Goal: Task Accomplishment & Management: Manage account settings

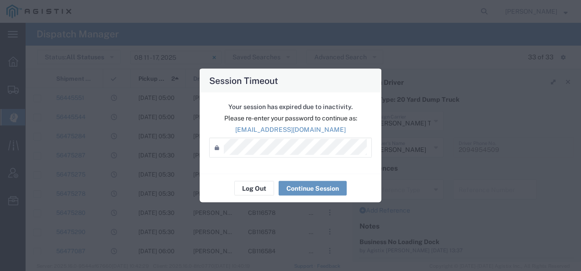
click at [256, 171] on agx-session-expired "Your session has expired due to inactivity. Please re-enter your password to co…" at bounding box center [290, 148] width 182 height 110
click at [248, 185] on button "Log Out" at bounding box center [254, 188] width 40 height 15
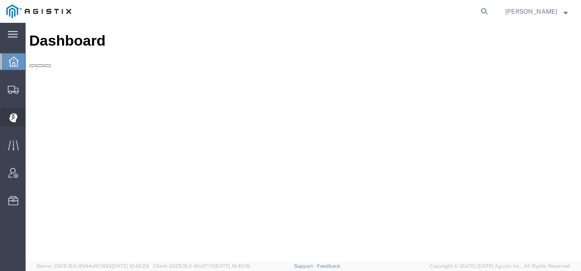
click at [11, 111] on div at bounding box center [13, 117] width 26 height 18
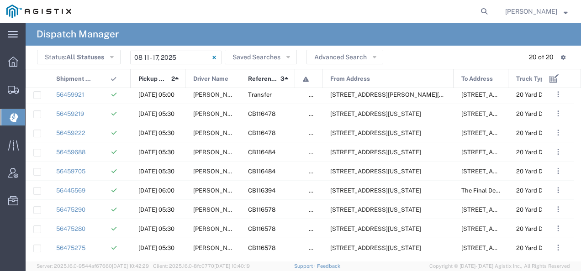
scroll to position [175, 0]
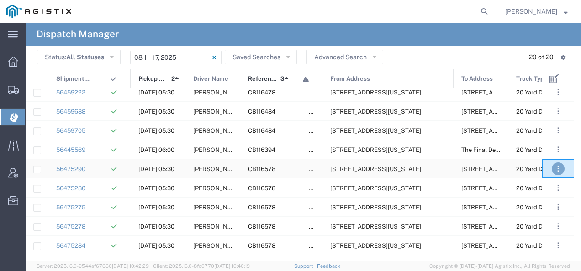
click at [555, 169] on button ". . ." at bounding box center [557, 168] width 13 height 13
click at [538, 222] on link "Unassign" at bounding box center [540, 224] width 32 height 7
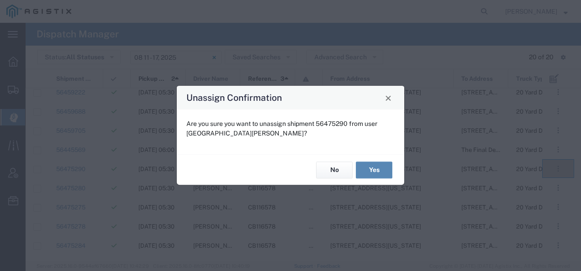
click at [375, 166] on button "Yes" at bounding box center [374, 170] width 37 height 17
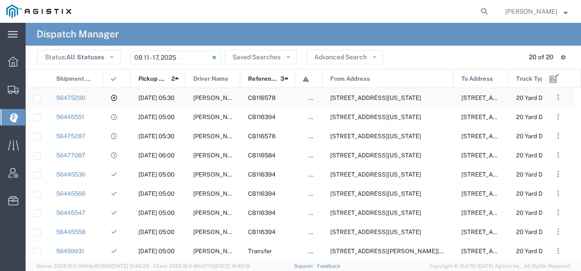
click at [363, 96] on span "[STREET_ADDRESS][US_STATE]" at bounding box center [375, 97] width 91 height 7
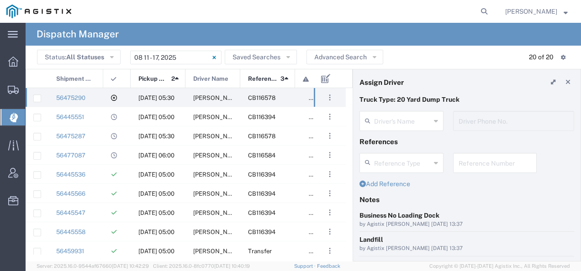
type input "[PERSON_NAME]"
type input "2094954509"
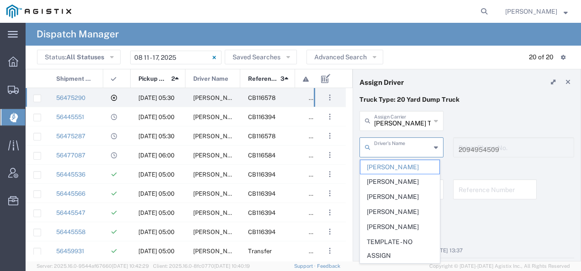
click at [399, 149] on input "text" at bounding box center [402, 147] width 57 height 16
type input "o"
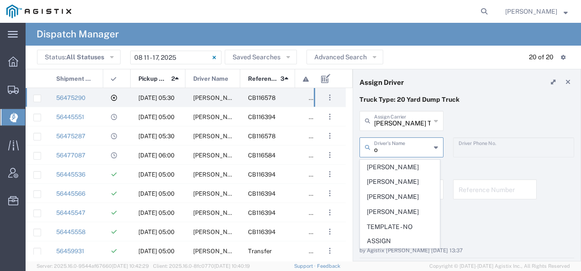
type input "o"
click at [467, 111] on div "[PERSON_NAME] Trucking Assign Carrier [PERSON_NAME] Trucking AC Transportation …" at bounding box center [467, 124] width 224 height 26
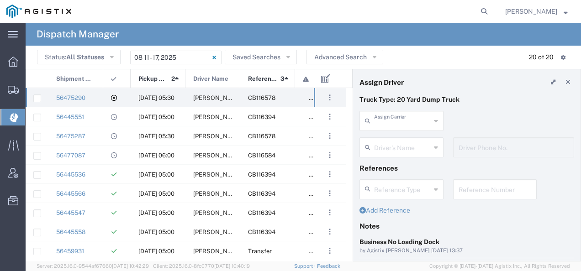
click at [406, 118] on input "text" at bounding box center [402, 120] width 57 height 16
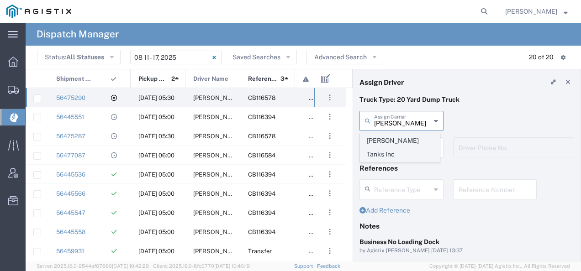
click at [403, 135] on span "[PERSON_NAME] Tanks Inc" at bounding box center [399, 148] width 79 height 28
type input "[PERSON_NAME] Tanks Inc"
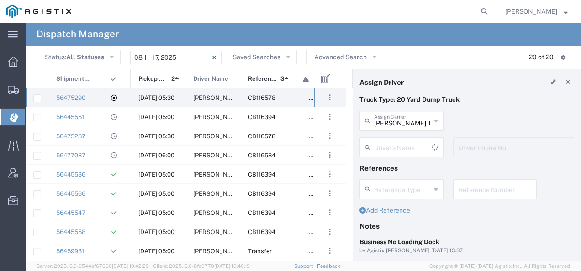
click at [404, 142] on input "text" at bounding box center [403, 147] width 58 height 16
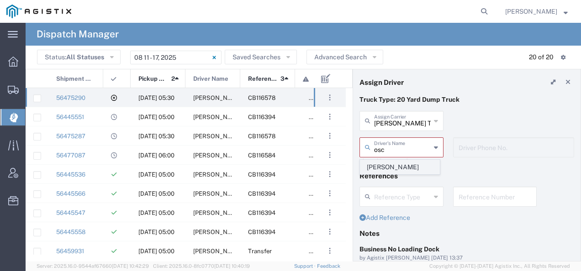
click at [397, 167] on span "[PERSON_NAME]" at bounding box center [399, 167] width 79 height 14
type input "[PERSON_NAME]"
type input "2093004091"
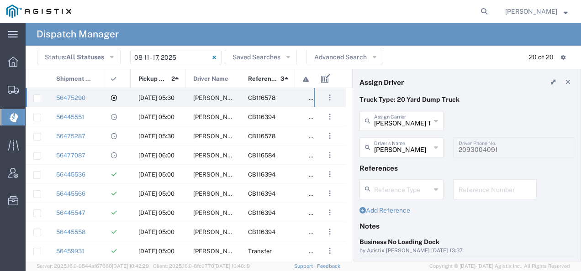
scroll to position [91, 0]
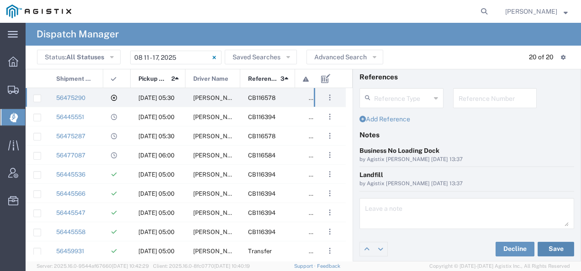
click at [550, 244] on button "Save" at bounding box center [555, 249] width 37 height 15
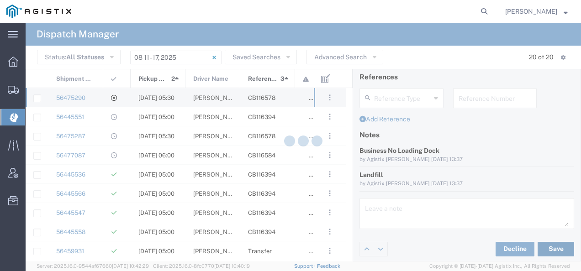
type input "[PERSON_NAME]"
type input "[PERSON_NAME] Tanks Inc"
